Goal: Check status: Check status

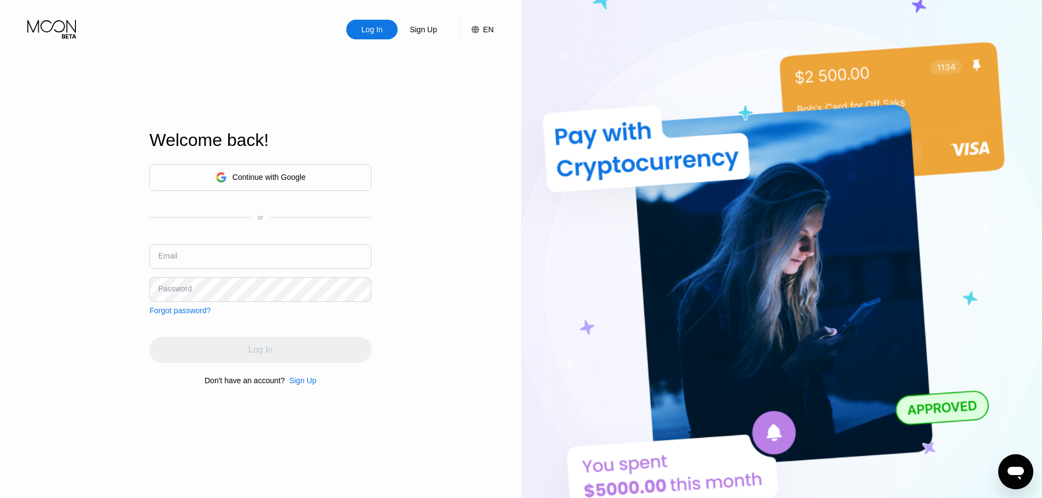
click at [285, 173] on div "Continue with Google" at bounding box center [268, 177] width 73 height 9
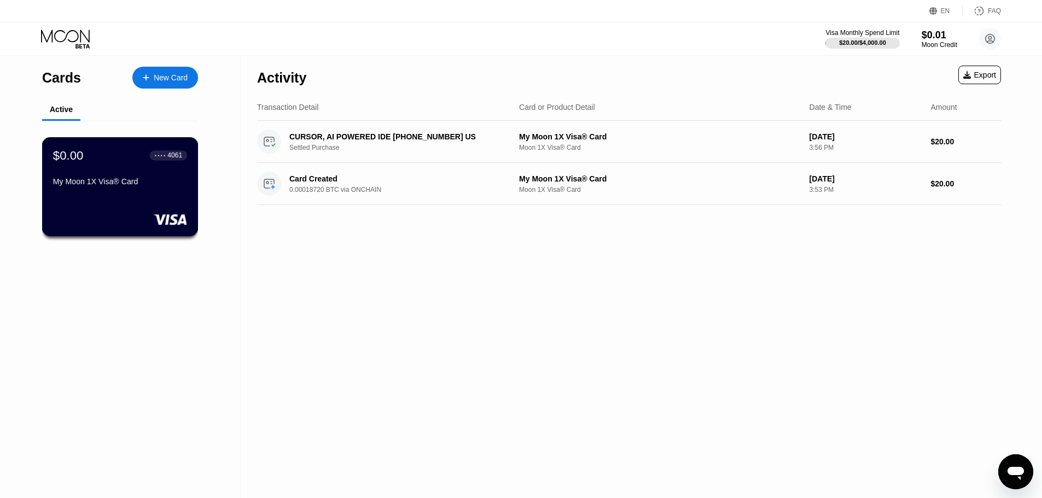
click at [78, 175] on div "$0.00 ● ● ● ● 4061 My Moon 1X Visa® Card" at bounding box center [120, 169] width 134 height 42
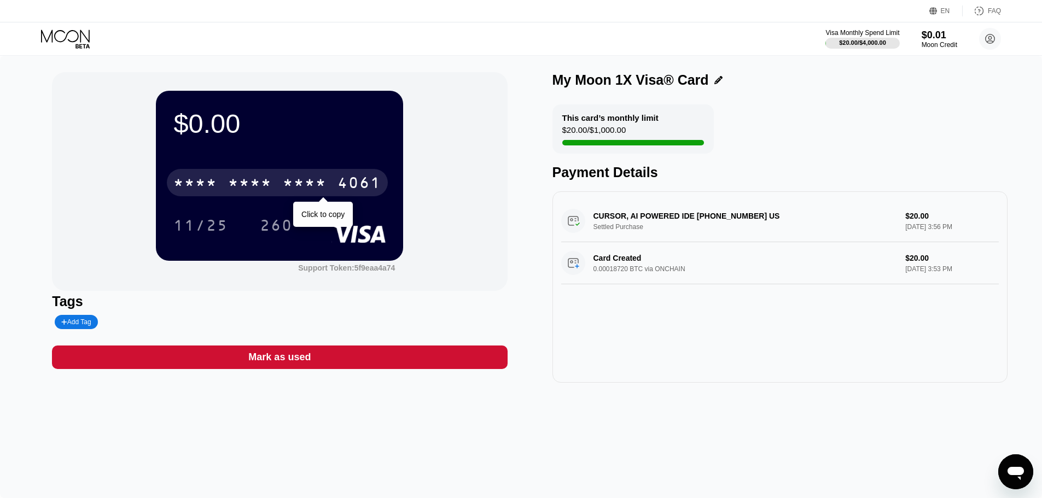
click at [293, 187] on div "* * * *" at bounding box center [305, 184] width 44 height 17
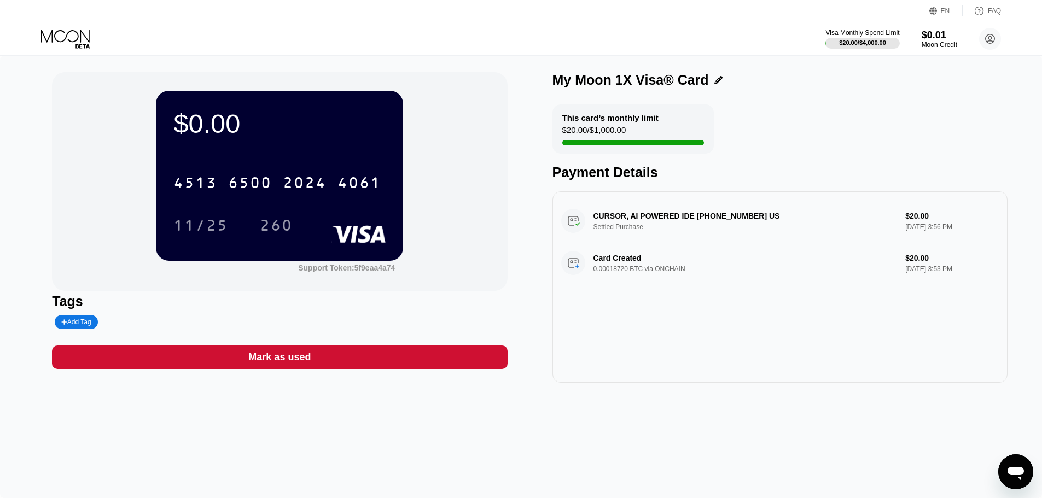
click at [437, 172] on div "$0.00 4513 6500 2024 4061 11/25 260 Support Token: 5f9eaa4a74" at bounding box center [279, 181] width 455 height 219
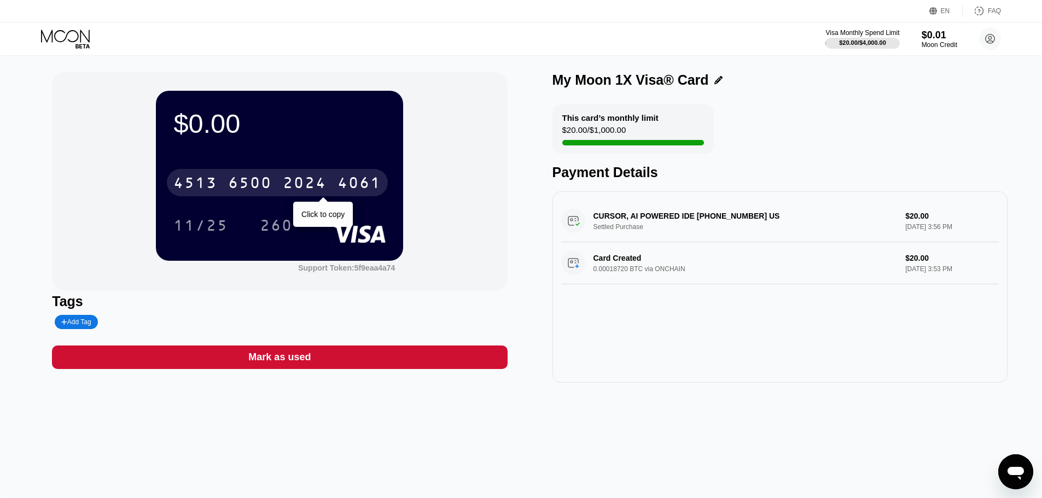
click at [355, 189] on div "4061" at bounding box center [359, 184] width 44 height 17
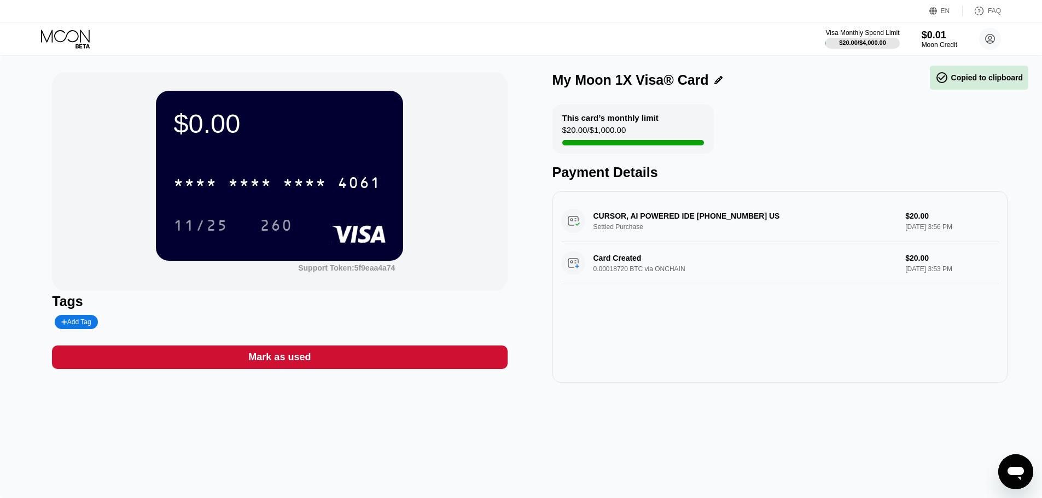
click at [447, 269] on div "$0.00 * * * * * * * * * * * * 4061 11/25 260 Support Token: 5f9eaa4a74" at bounding box center [279, 181] width 455 height 219
